Goal: Unclear: Browse casually

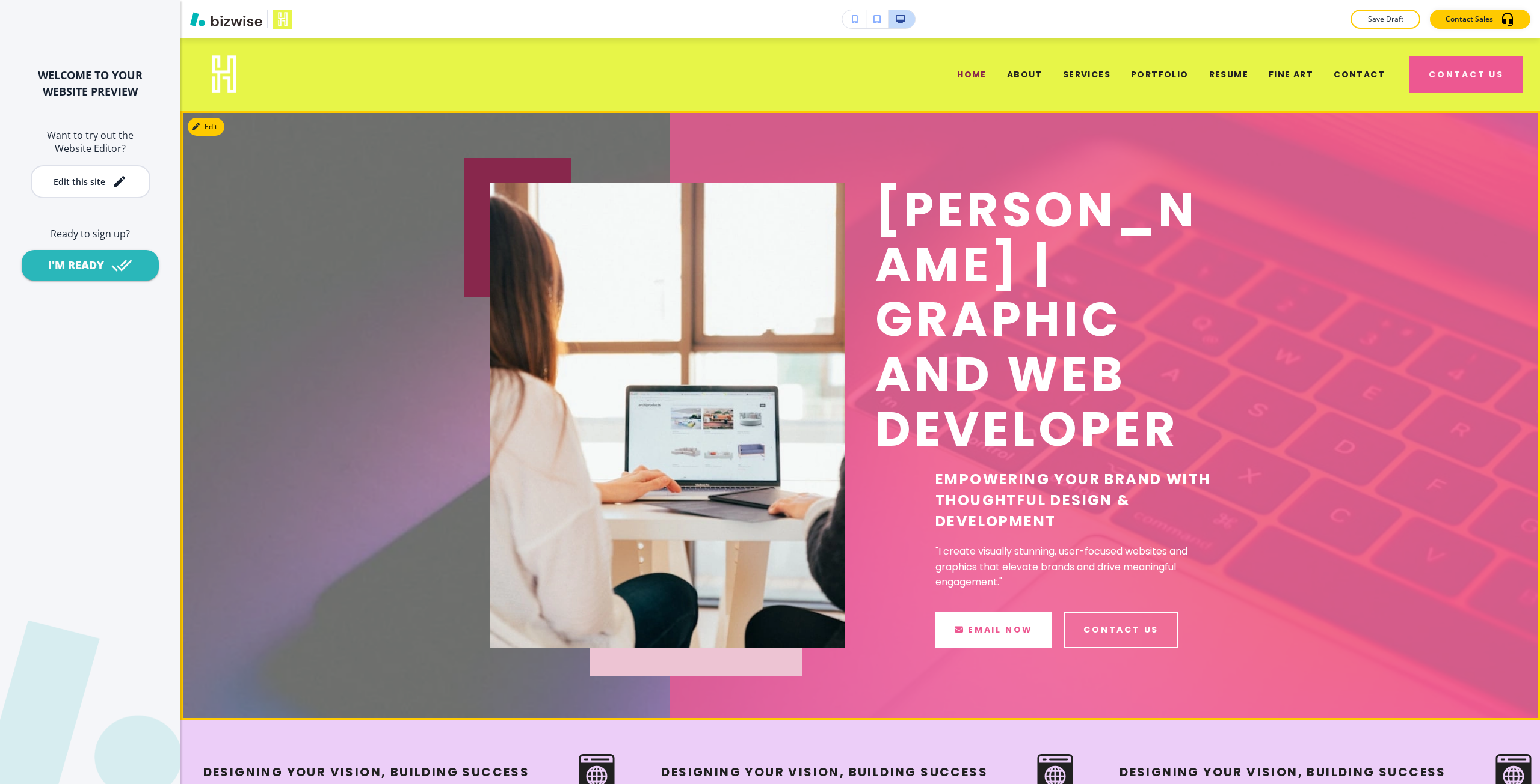
click at [446, 308] on div "[PERSON_NAME] | GRAPHIC AND WEB DEVELOPER Empowering Your Brand with Thoughtful…" at bounding box center [859, 416] width 1359 height 610
